Goal: Book appointment/travel/reservation

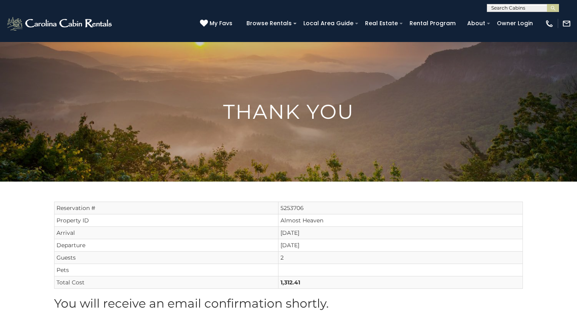
click at [498, 9] on input "text" at bounding box center [522, 10] width 70 height 8
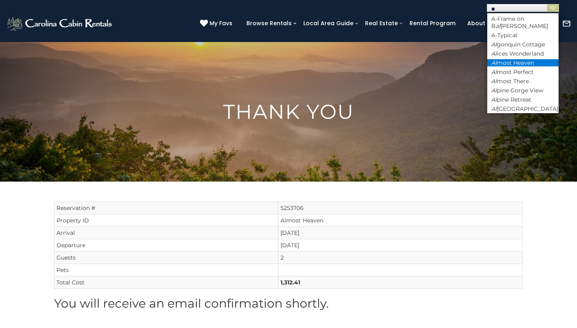
type input "**"
click at [498, 59] on li "Al most Heaven" at bounding box center [522, 62] width 71 height 7
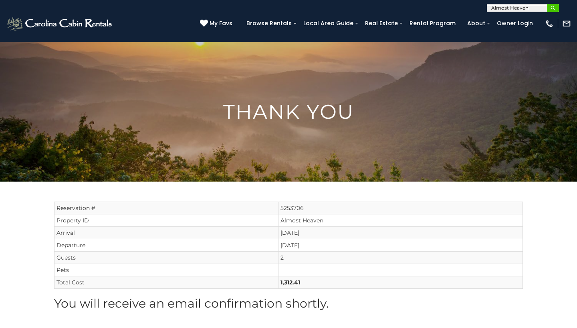
click at [554, 8] on img "submit" at bounding box center [553, 8] width 6 height 6
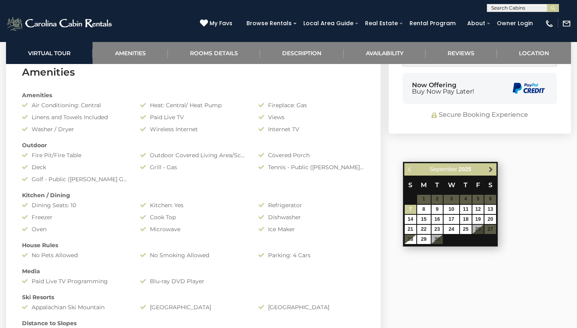
click at [490, 171] on span "Next" at bounding box center [491, 169] width 6 height 6
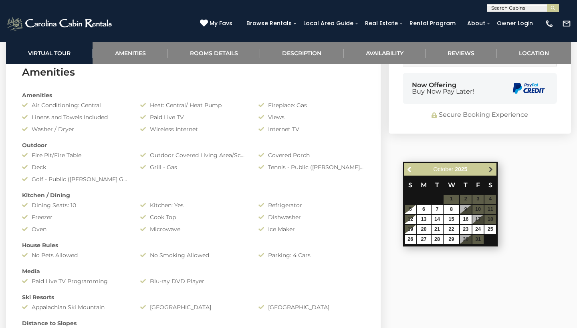
click at [492, 167] on span "Next" at bounding box center [491, 169] width 6 height 6
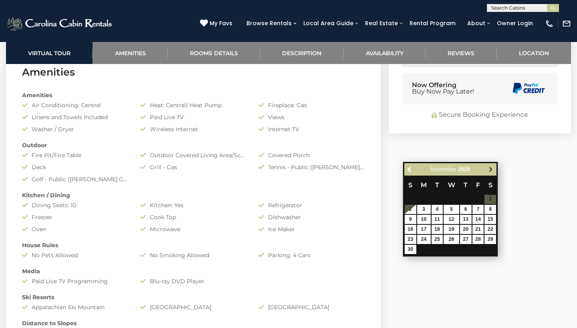
click at [490, 169] on span "Next" at bounding box center [491, 169] width 6 height 6
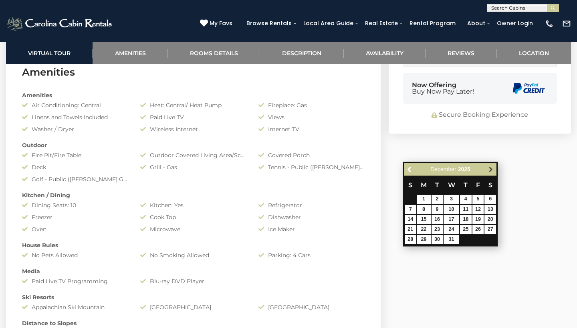
click at [492, 167] on span "Next" at bounding box center [491, 169] width 6 height 6
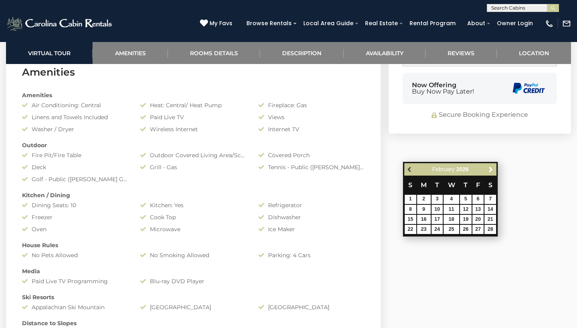
click at [406, 167] on link "Previous" at bounding box center [410, 170] width 10 height 10
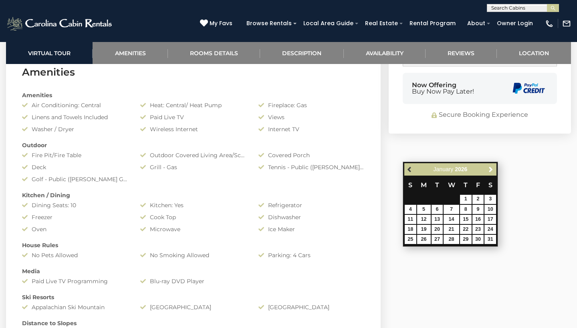
click at [406, 167] on link "Previous" at bounding box center [410, 170] width 10 height 10
click at [435, 237] on link "30" at bounding box center [437, 239] width 12 height 9
type input "**********"
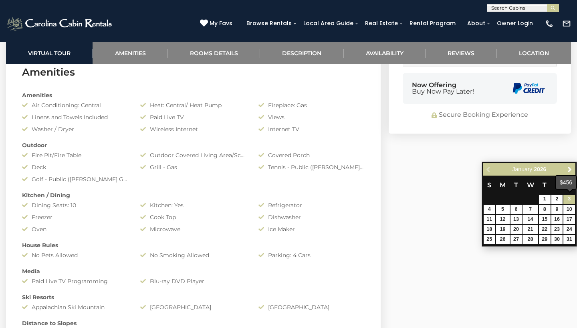
click at [567, 200] on link "3" at bounding box center [569, 199] width 12 height 9
type input "**********"
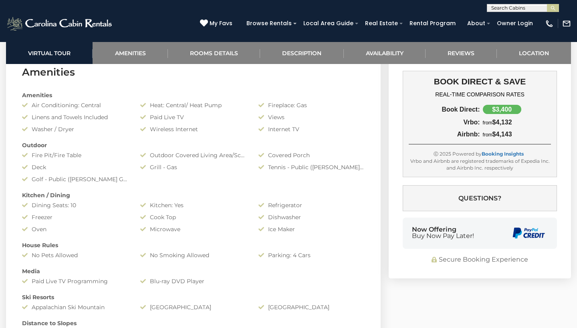
click at [500, 24] on link at bounding box center [502, 19] width 10 height 10
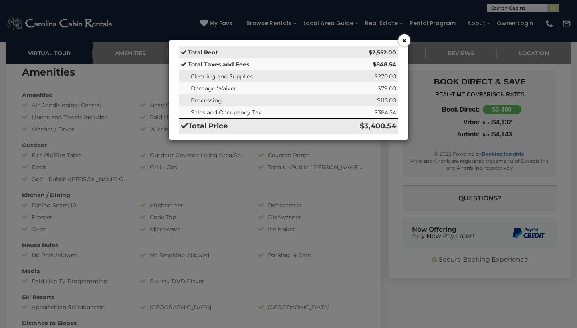
click at [405, 40] on button "×" at bounding box center [404, 40] width 12 height 12
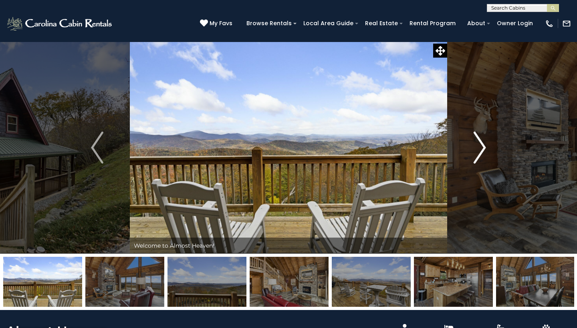
click at [481, 147] on img "Next" at bounding box center [479, 148] width 12 height 32
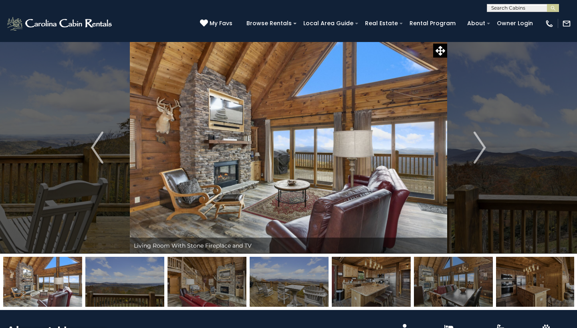
drag, startPoint x: 28, startPoint y: 131, endPoint x: 237, endPoint y: 246, distance: 237.9
click at [101, 153] on img "Previous" at bounding box center [97, 148] width 12 height 32
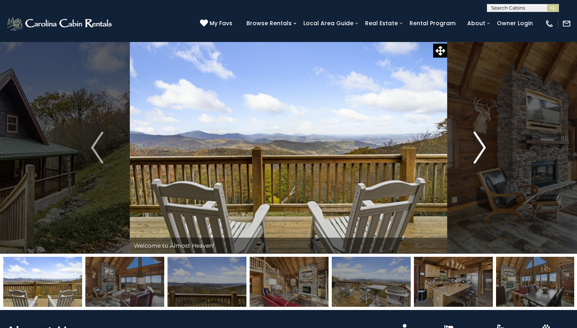
click at [481, 147] on img "Next" at bounding box center [479, 148] width 12 height 32
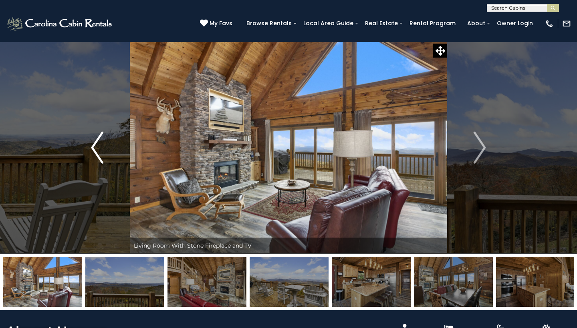
click at [102, 157] on img "Previous" at bounding box center [97, 148] width 12 height 32
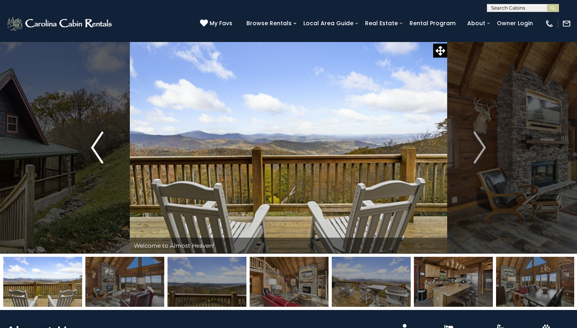
click at [98, 156] on img "Previous" at bounding box center [97, 148] width 12 height 32
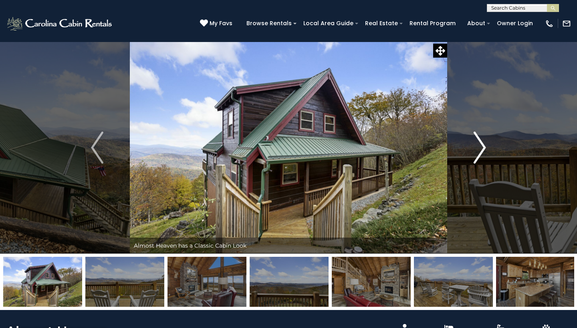
click at [483, 144] on img "Next" at bounding box center [479, 148] width 12 height 32
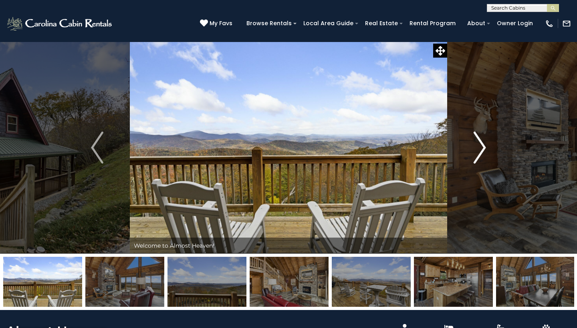
click at [482, 148] on img "Next" at bounding box center [479, 148] width 12 height 32
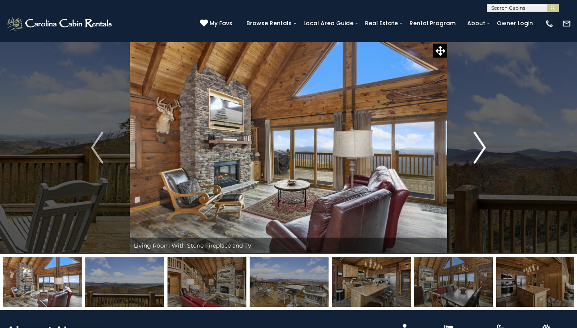
click at [482, 148] on img "Next" at bounding box center [479, 148] width 12 height 32
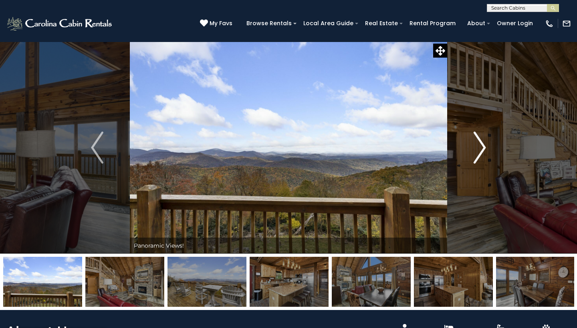
click at [482, 148] on img "Next" at bounding box center [479, 148] width 12 height 32
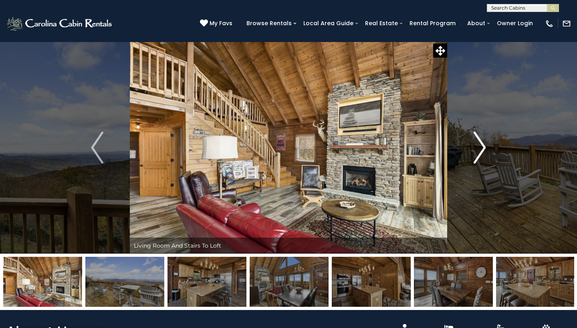
click at [481, 149] on img "Next" at bounding box center [479, 148] width 12 height 32
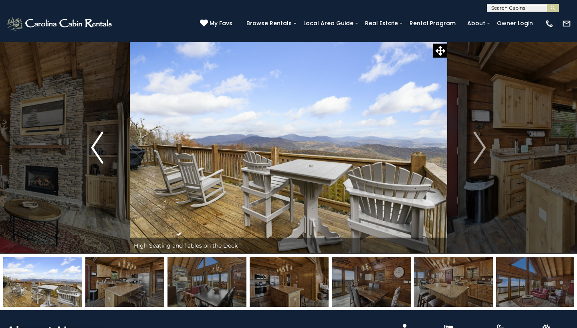
click at [93, 158] on img "Previous" at bounding box center [97, 148] width 12 height 32
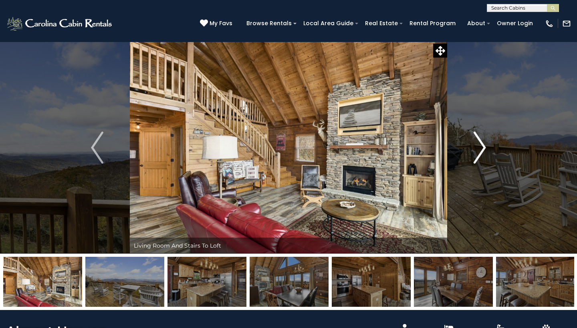
click at [484, 149] on img "Next" at bounding box center [479, 148] width 12 height 32
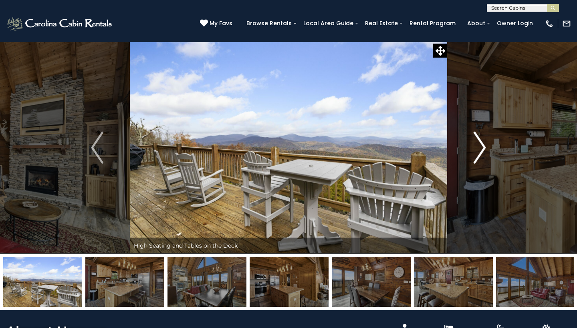
click at [479, 143] on img "Next" at bounding box center [479, 148] width 12 height 32
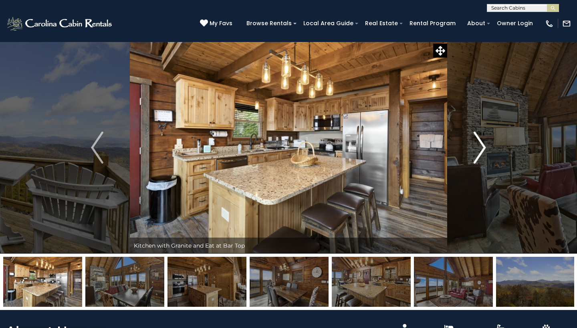
click at [484, 151] on img "Next" at bounding box center [479, 148] width 12 height 32
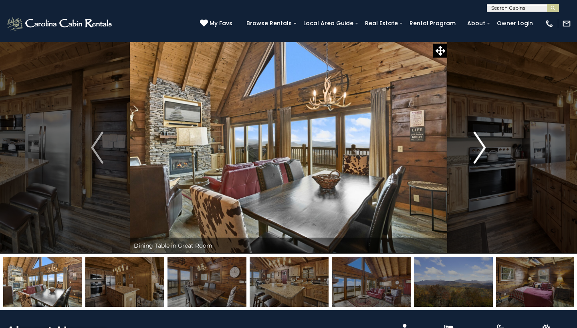
click at [484, 151] on img "Next" at bounding box center [479, 148] width 12 height 32
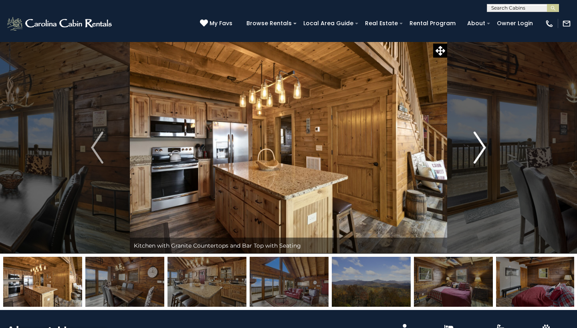
click at [484, 152] on img "Next" at bounding box center [479, 148] width 12 height 32
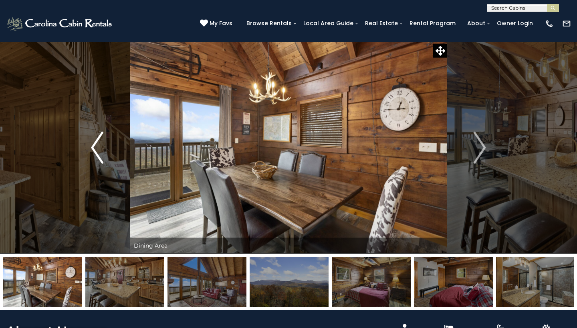
click at [96, 159] on img "Previous" at bounding box center [97, 148] width 12 height 32
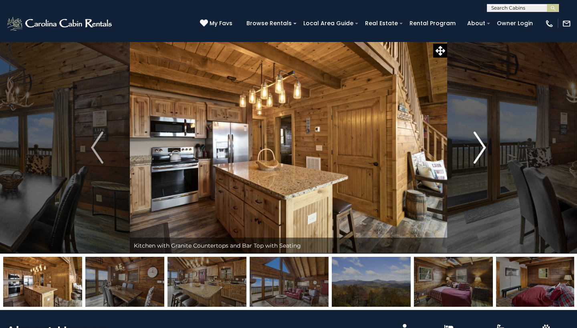
click at [481, 141] on img "Next" at bounding box center [479, 148] width 12 height 32
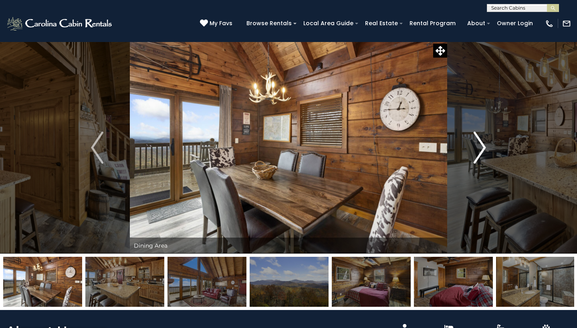
click at [481, 145] on img "Next" at bounding box center [479, 148] width 12 height 32
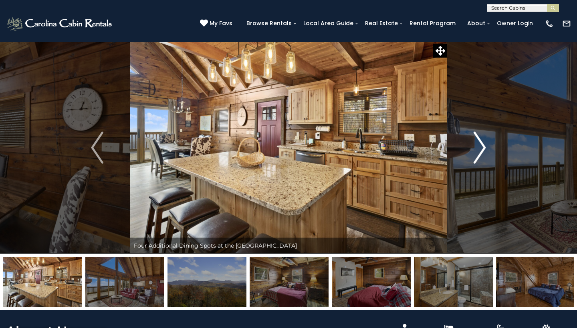
click at [481, 145] on img "Next" at bounding box center [479, 148] width 12 height 32
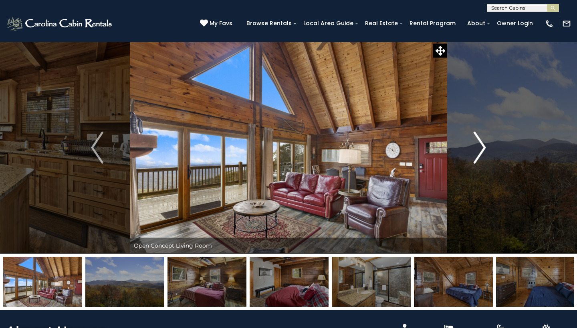
click at [481, 145] on img "Next" at bounding box center [479, 148] width 12 height 32
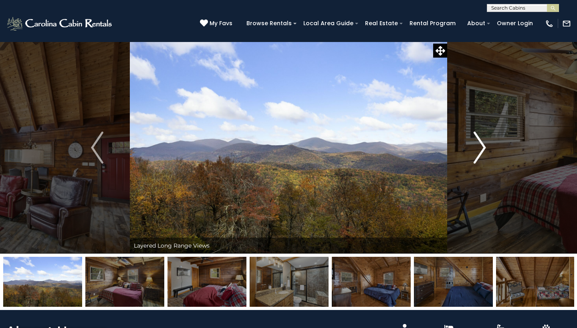
click at [481, 145] on img "Next" at bounding box center [479, 148] width 12 height 32
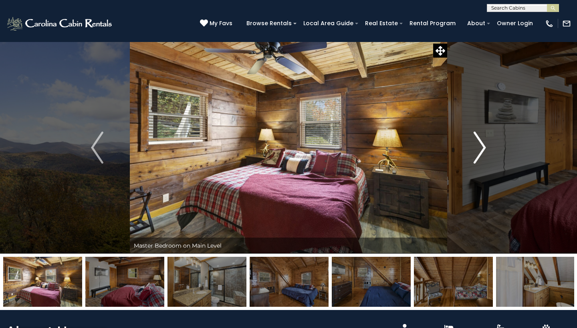
click at [481, 146] on img "Next" at bounding box center [479, 148] width 12 height 32
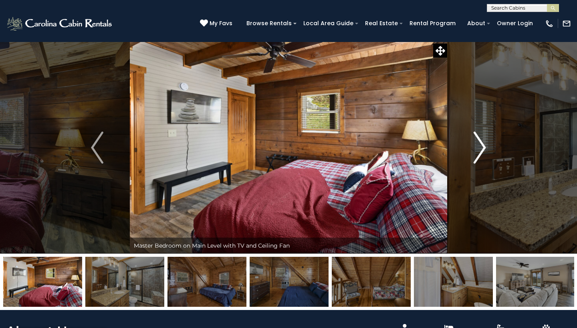
click at [481, 146] on img "Next" at bounding box center [479, 148] width 12 height 32
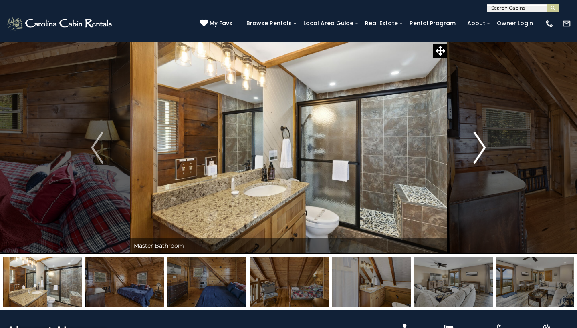
click at [481, 146] on img "Next" at bounding box center [479, 148] width 12 height 32
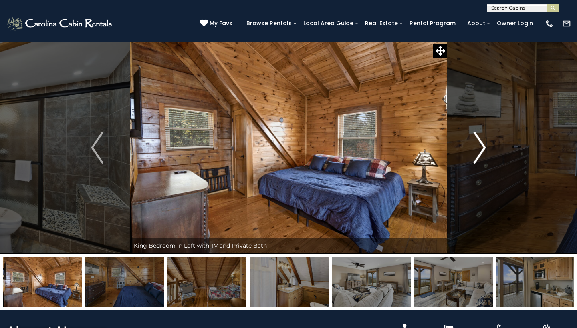
click at [484, 154] on img "Next" at bounding box center [479, 148] width 12 height 32
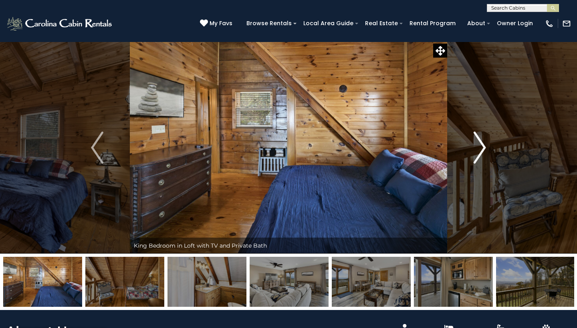
click at [484, 155] on img "Next" at bounding box center [479, 148] width 12 height 32
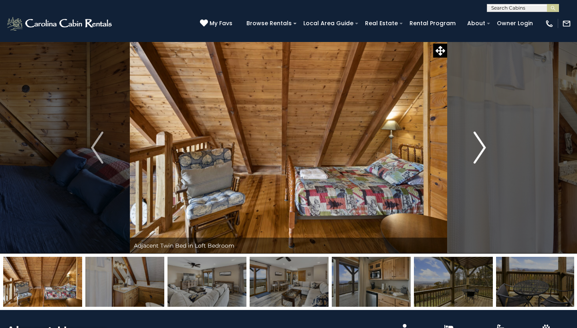
click at [481, 153] on img "Next" at bounding box center [479, 148] width 12 height 32
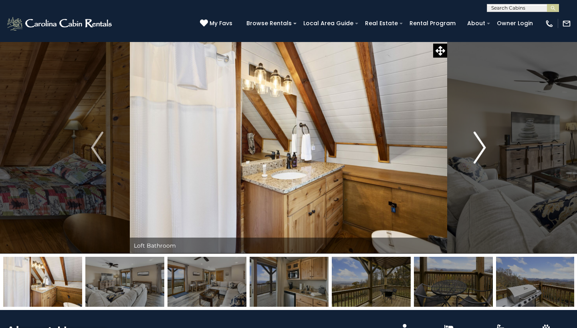
click at [478, 153] on img "Next" at bounding box center [479, 148] width 12 height 32
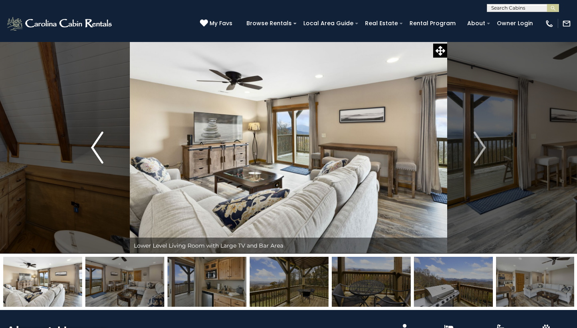
click at [97, 151] on img "Previous" at bounding box center [97, 148] width 12 height 32
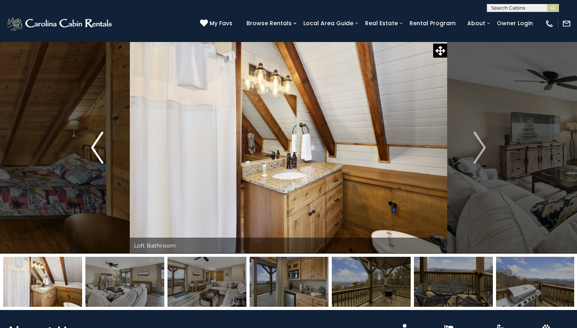
click at [87, 150] on button "Previous" at bounding box center [96, 148] width 65 height 212
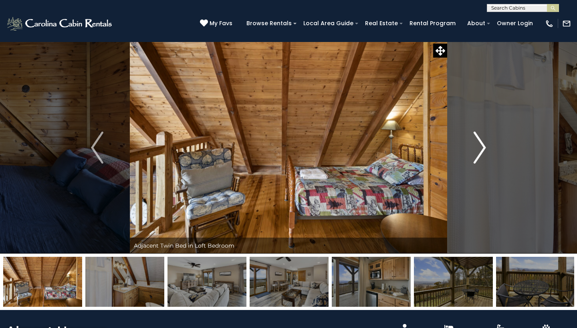
click at [483, 153] on img "Next" at bounding box center [479, 148] width 12 height 32
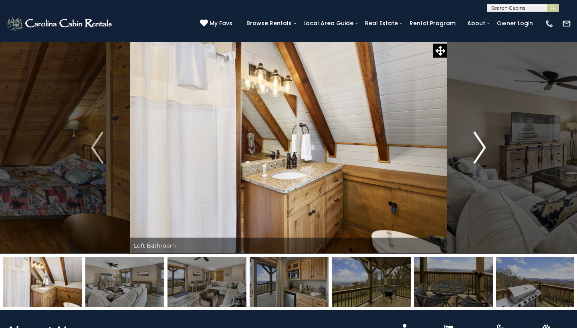
click at [483, 153] on img "Next" at bounding box center [479, 148] width 12 height 32
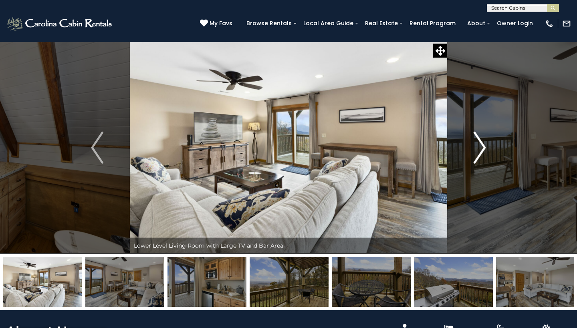
click at [483, 153] on img "Next" at bounding box center [479, 148] width 12 height 32
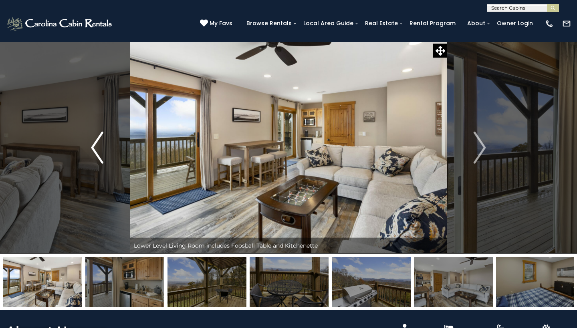
click at [93, 146] on img "Previous" at bounding box center [97, 148] width 12 height 32
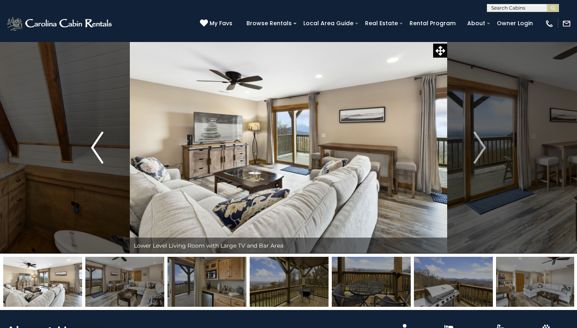
click at [97, 147] on img "Previous" at bounding box center [97, 148] width 12 height 32
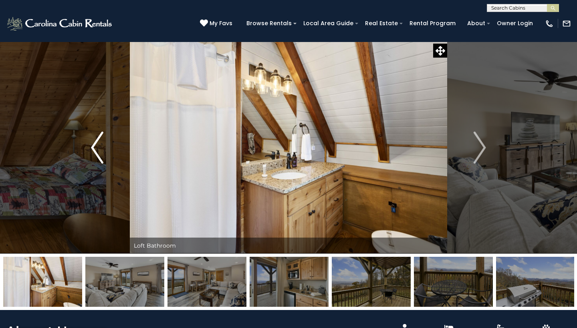
click at [94, 149] on img "Previous" at bounding box center [97, 148] width 12 height 32
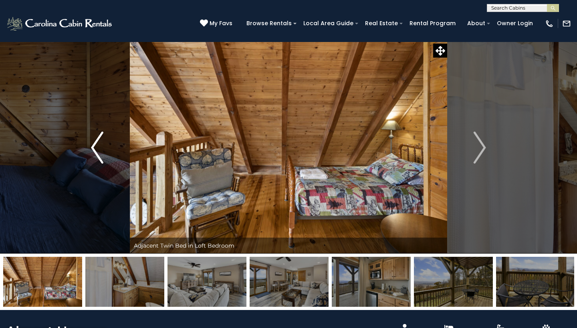
click at [94, 149] on img "Previous" at bounding box center [97, 148] width 12 height 32
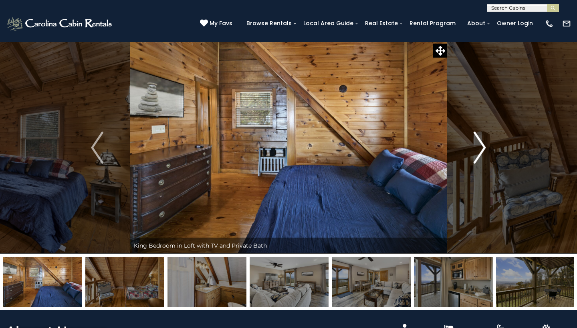
click at [475, 159] on img "Next" at bounding box center [479, 148] width 12 height 32
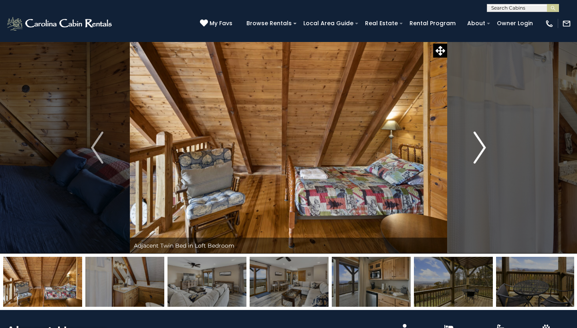
click at [475, 159] on img "Next" at bounding box center [479, 148] width 12 height 32
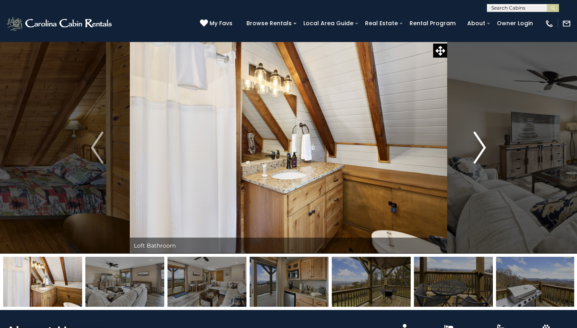
click at [475, 159] on img "Next" at bounding box center [479, 148] width 12 height 32
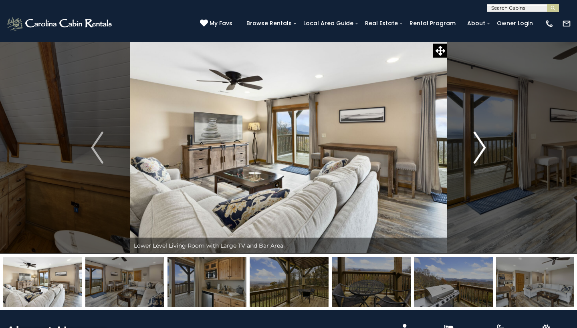
click at [475, 160] on img "Next" at bounding box center [479, 148] width 12 height 32
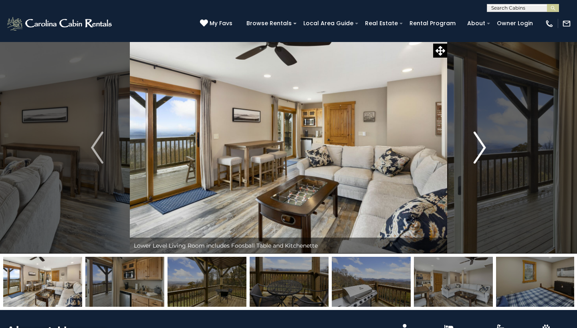
click at [475, 161] on img "Next" at bounding box center [479, 148] width 12 height 32
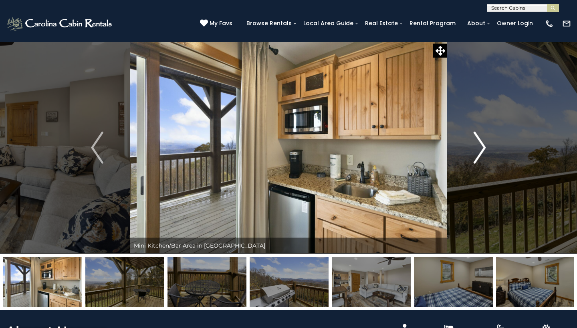
click at [482, 147] on img "Next" at bounding box center [479, 148] width 12 height 32
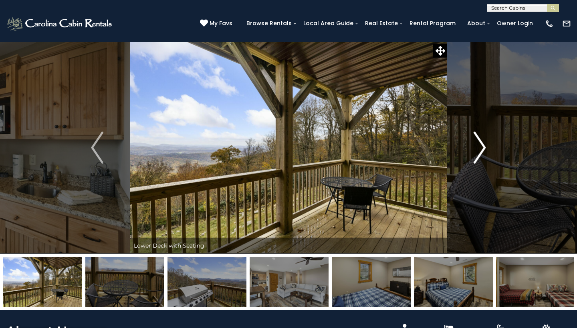
click at [482, 145] on img "Next" at bounding box center [479, 148] width 12 height 32
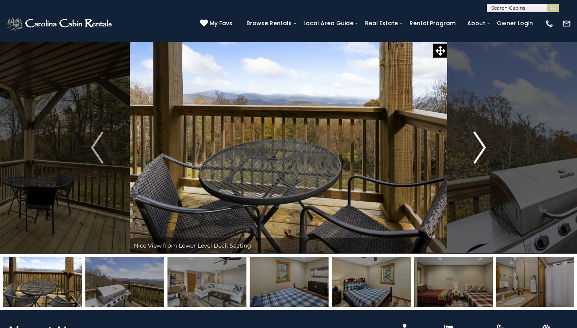
click at [482, 146] on img "Next" at bounding box center [479, 148] width 12 height 32
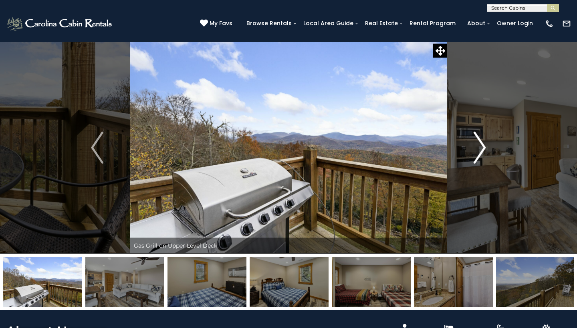
click at [481, 145] on img "Next" at bounding box center [479, 148] width 12 height 32
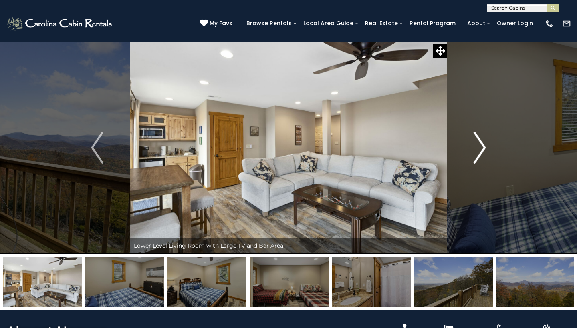
click at [481, 145] on img "Next" at bounding box center [479, 148] width 12 height 32
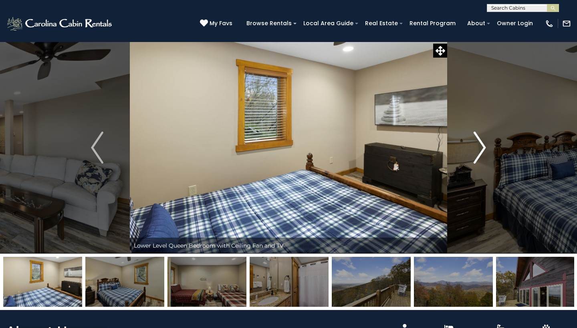
click at [480, 141] on img "Next" at bounding box center [479, 148] width 12 height 32
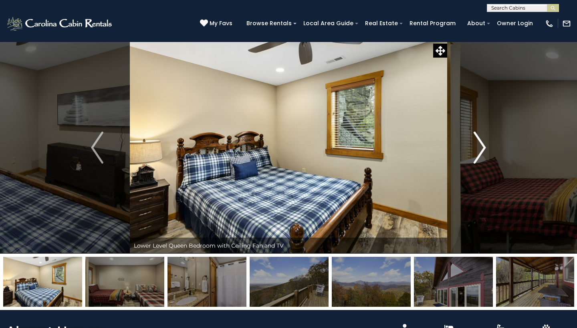
click at [479, 146] on img "Next" at bounding box center [479, 148] width 12 height 32
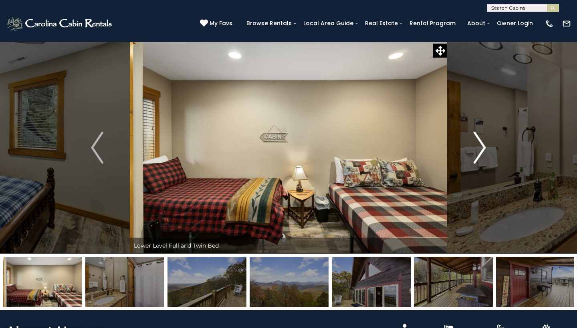
click at [471, 153] on button "Next" at bounding box center [479, 148] width 65 height 212
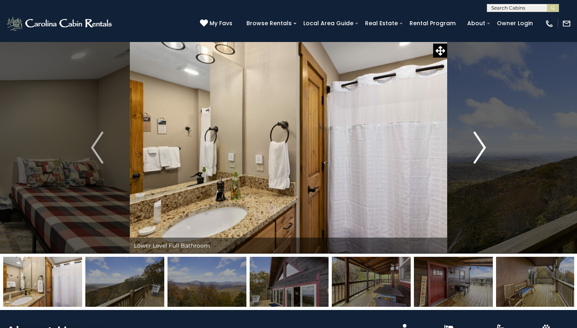
click at [475, 155] on img "Next" at bounding box center [479, 148] width 12 height 32
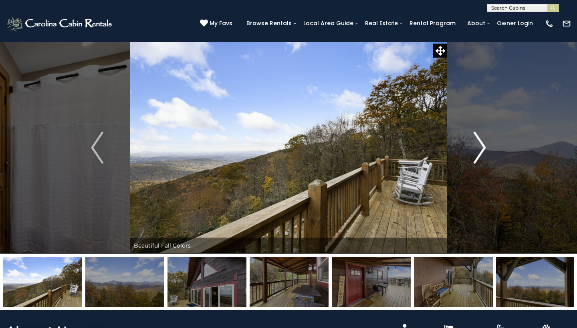
click at [475, 156] on img "Next" at bounding box center [479, 148] width 12 height 32
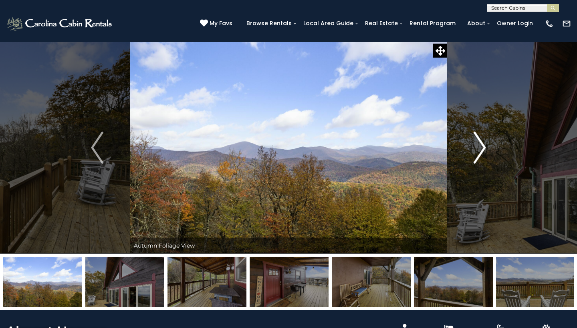
click at [475, 156] on img "Next" at bounding box center [479, 148] width 12 height 32
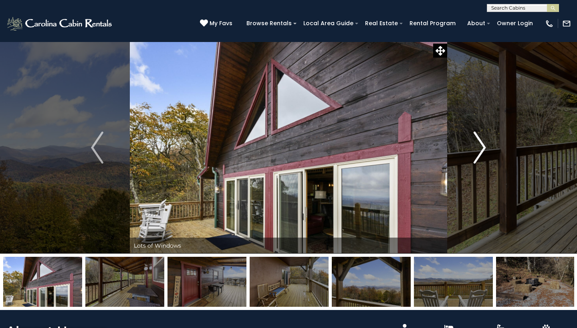
click at [475, 156] on img "Next" at bounding box center [479, 148] width 12 height 32
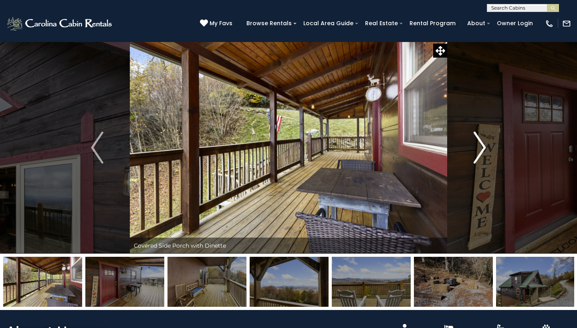
click at [481, 159] on img "Next" at bounding box center [479, 148] width 12 height 32
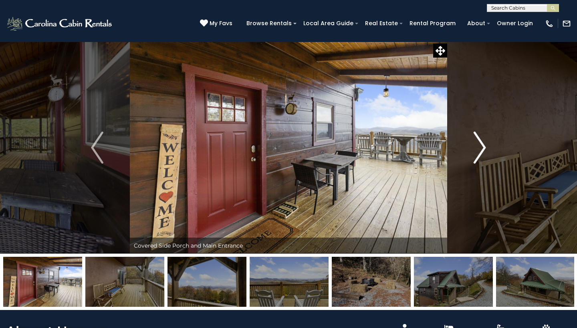
click at [481, 159] on img "Next" at bounding box center [479, 148] width 12 height 32
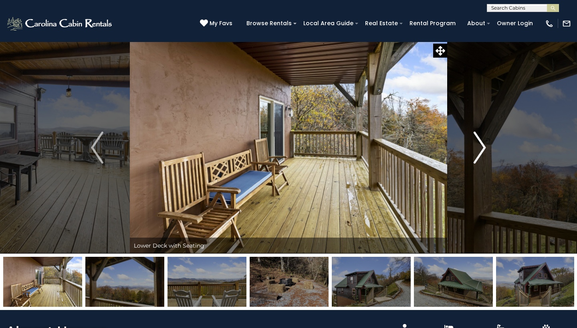
click at [481, 159] on img "Next" at bounding box center [479, 148] width 12 height 32
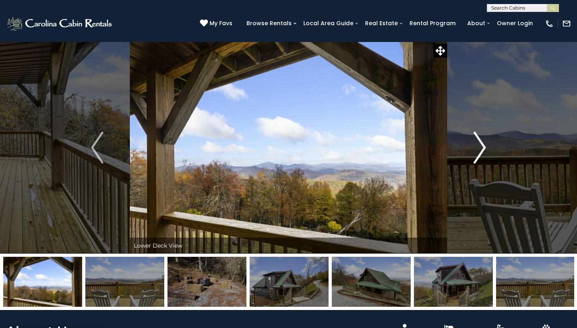
click at [480, 150] on img "Next" at bounding box center [479, 148] width 12 height 32
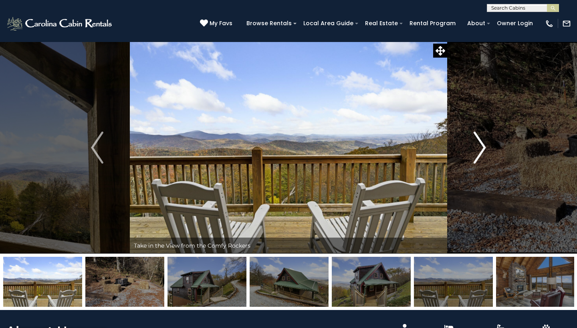
click at [480, 150] on img "Next" at bounding box center [479, 148] width 12 height 32
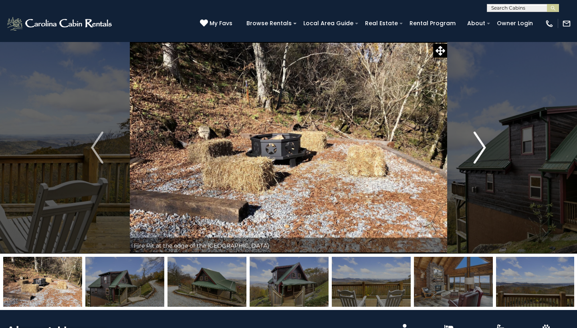
click at [480, 151] on img "Next" at bounding box center [479, 148] width 12 height 32
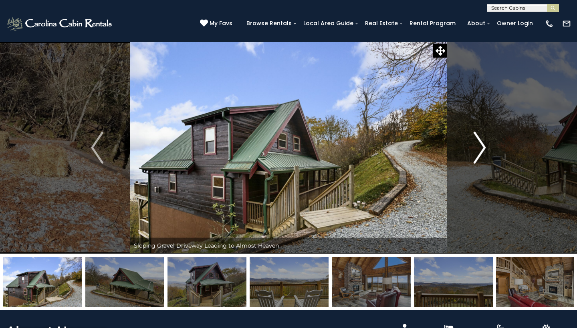
click at [480, 151] on img "Next" at bounding box center [479, 148] width 12 height 32
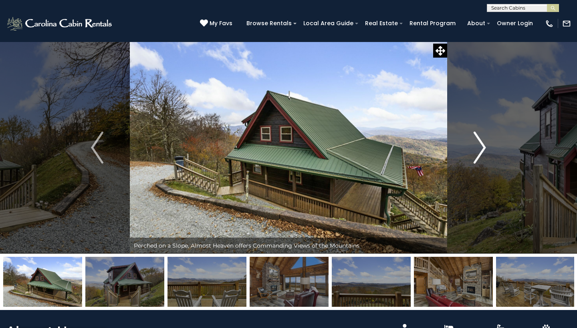
click at [480, 152] on img "Next" at bounding box center [479, 148] width 12 height 32
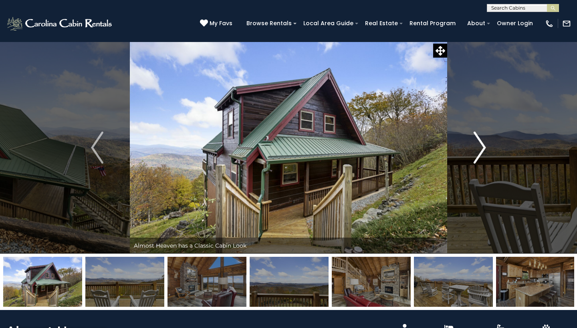
click at [480, 152] on img "Next" at bounding box center [479, 148] width 12 height 32
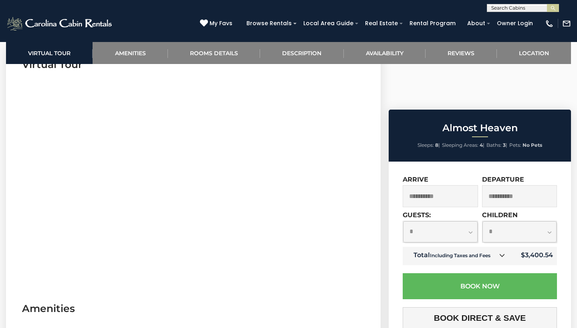
scroll to position [346, 0]
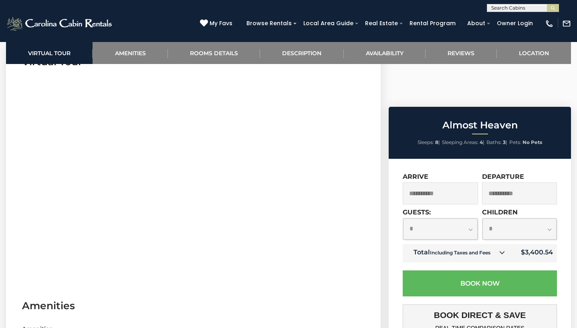
drag, startPoint x: 8, startPoint y: 219, endPoint x: 120, endPoint y: 193, distance: 115.0
click at [120, 193] on section "Virtual Tour" at bounding box center [193, 165] width 375 height 244
drag, startPoint x: 411, startPoint y: 116, endPoint x: 481, endPoint y: 98, distance: 73.3
click at [481, 107] on div "Almost Heaven Sleeps: 8 | Sleeping Areas: 4 | Baths: 3 | Pets: No Pets $3,401 i…" at bounding box center [480, 310] width 182 height 406
